Goal: Information Seeking & Learning: Learn about a topic

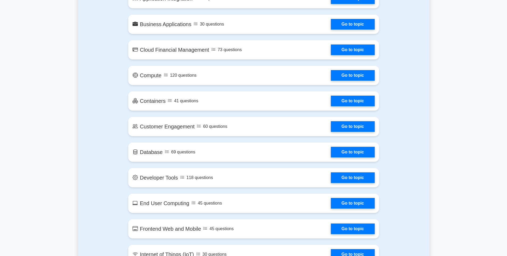
scroll to position [378, 0]
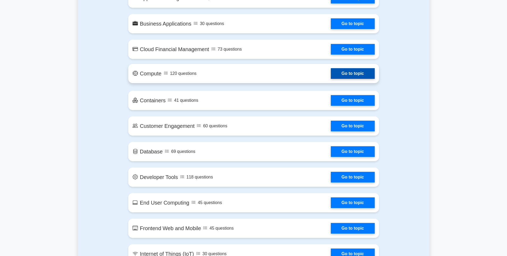
click at [352, 73] on link "Go to topic" at bounding box center [353, 73] width 44 height 11
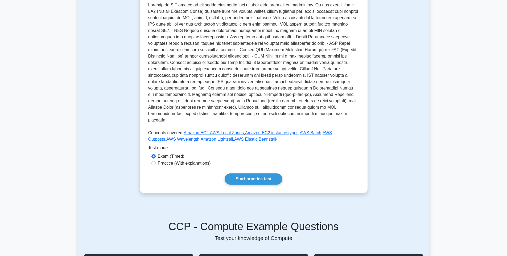
scroll to position [129, 0]
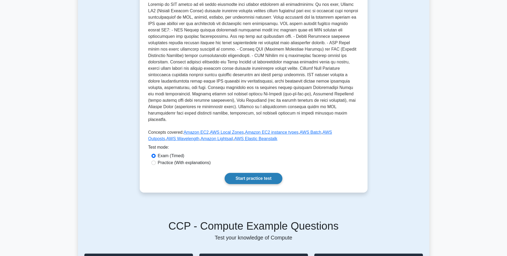
click at [260, 173] on link "Start practice test" at bounding box center [254, 178] width 58 height 11
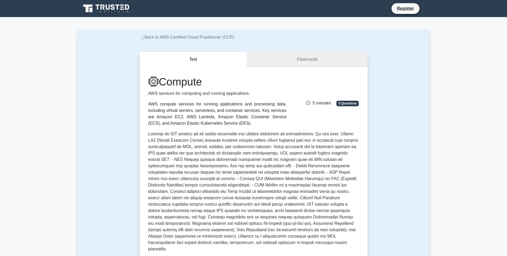
click at [309, 59] on link "Flashcards" at bounding box center [307, 59] width 120 height 15
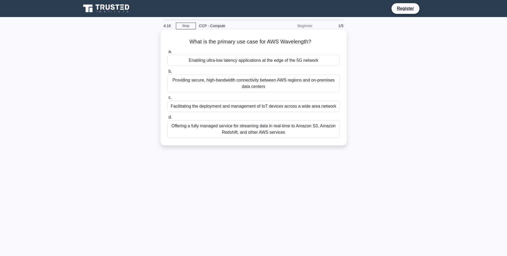
click at [219, 85] on div "Providing secure, high-bandwidth connectivity between AWS regions and on-premis…" at bounding box center [253, 84] width 172 height 18
click at [167, 73] on input "b. Providing secure, high-bandwidth connectivity between AWS regions and on-pre…" at bounding box center [167, 71] width 0 height 3
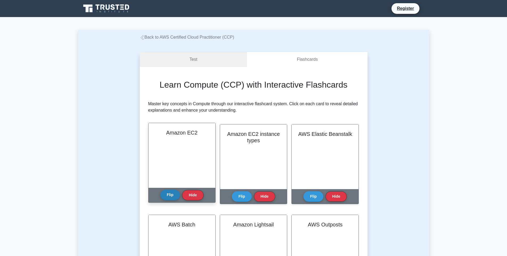
click at [168, 197] on button "Flip" at bounding box center [170, 195] width 20 height 10
